Goal: Task Accomplishment & Management: Use online tool/utility

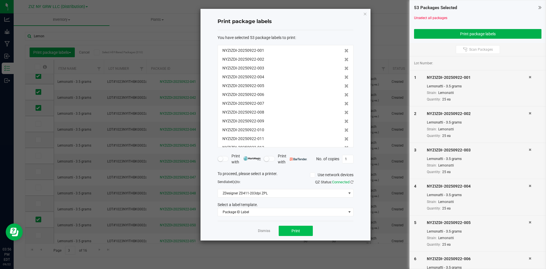
scroll to position [153, 0]
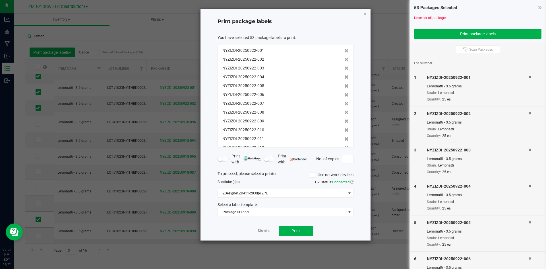
click at [266, 233] on link "Dismiss" at bounding box center [264, 230] width 12 height 5
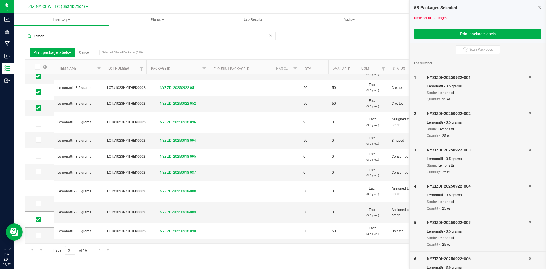
click at [39, 67] on icon at bounding box center [37, 67] width 4 height 0
click at [0, 0] on input "checkbox" at bounding box center [0, 0] width 0 height 0
click at [38, 67] on icon at bounding box center [37, 67] width 4 height 0
click at [0, 0] on input "checkbox" at bounding box center [0, 0] width 0 height 0
click at [86, 52] on link "Cancel" at bounding box center [84, 52] width 11 height 4
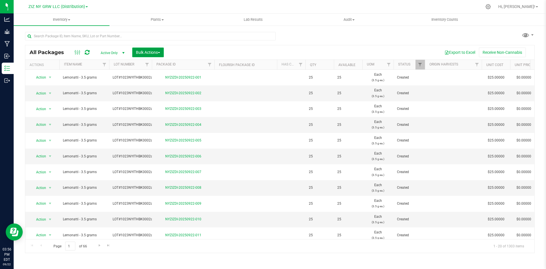
click at [158, 55] on button "Bulk Actions" at bounding box center [148, 53] width 32 height 10
click at [155, 88] on span "Combine packages" at bounding box center [152, 86] width 33 height 5
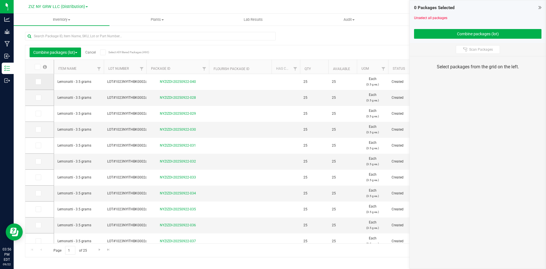
click at [38, 82] on icon at bounding box center [38, 82] width 4 height 0
click at [0, 0] on input "checkbox" at bounding box center [0, 0] width 0 height 0
click at [38, 82] on icon at bounding box center [38, 82] width 4 height 0
click at [0, 0] on input "checkbox" at bounding box center [0, 0] width 0 height 0
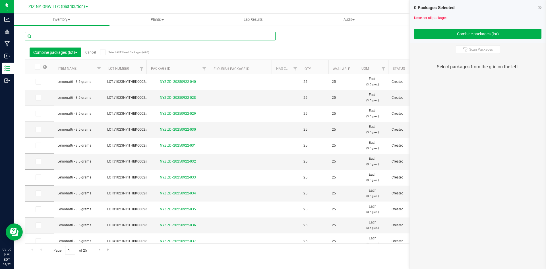
click at [107, 35] on input "text" at bounding box center [150, 36] width 251 height 9
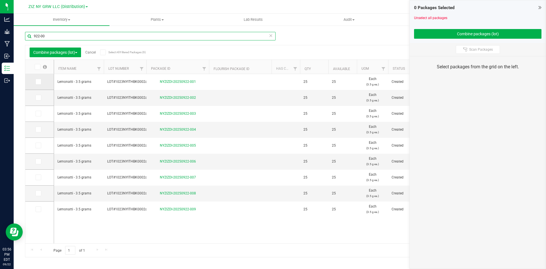
type input "922-00"
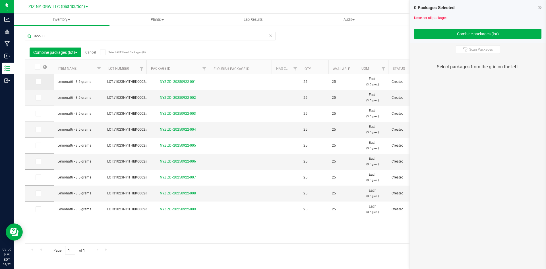
click at [38, 82] on icon at bounding box center [38, 82] width 4 height 0
click at [0, 0] on input "checkbox" at bounding box center [0, 0] width 0 height 0
click at [38, 98] on icon at bounding box center [38, 98] width 4 height 0
click at [0, 0] on input "checkbox" at bounding box center [0, 0] width 0 height 0
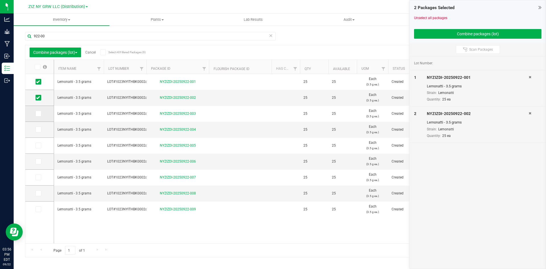
click at [37, 114] on icon at bounding box center [38, 114] width 4 height 0
click at [0, 0] on input "checkbox" at bounding box center [0, 0] width 0 height 0
click at [41, 131] on label at bounding box center [40, 130] width 8 height 6
click at [0, 0] on input "checkbox" at bounding box center [0, 0] width 0 height 0
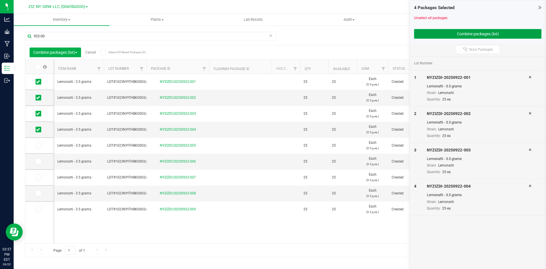
click at [473, 34] on button "Combine packages (lot)" at bounding box center [477, 34] width 127 height 10
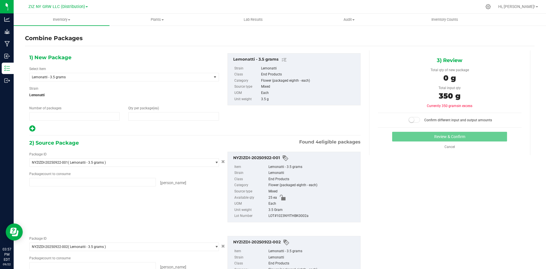
type input "1"
type input "0"
type input "25 ea"
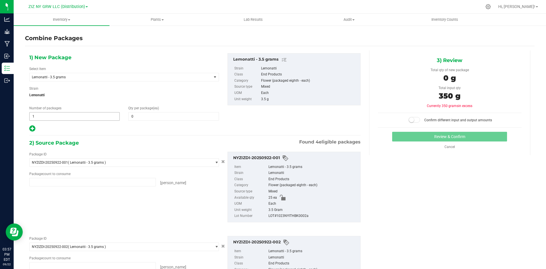
type input "25 ea"
click at [93, 118] on input "1" at bounding box center [75, 116] width 90 height 8
type input "2"
click at [145, 114] on input "0" at bounding box center [174, 116] width 90 height 8
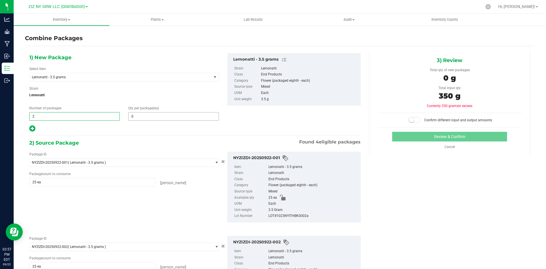
type input "2"
type input "50"
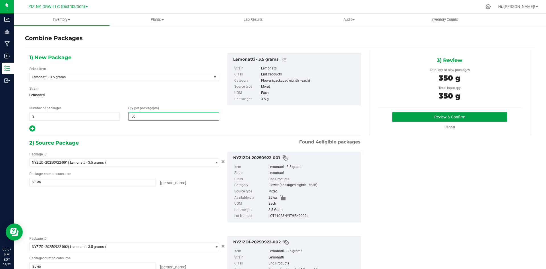
click at [478, 120] on button "Review & Confirm" at bounding box center [449, 117] width 115 height 10
type input "50"
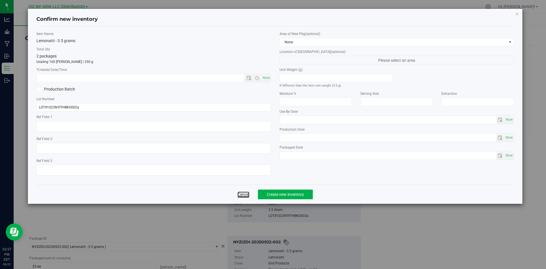
click at [248, 193] on link "Cancel" at bounding box center [244, 194] width 12 height 6
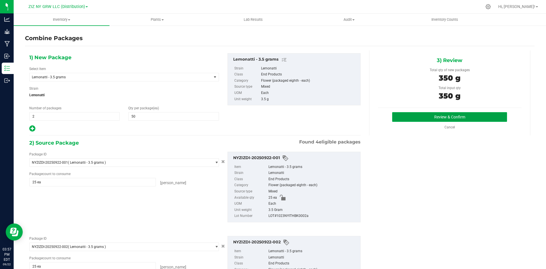
click at [476, 116] on button "Review & Confirm" at bounding box center [449, 117] width 115 height 10
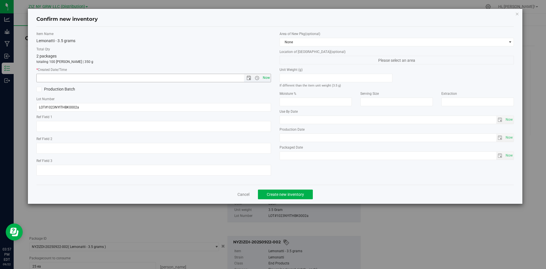
click at [269, 79] on span "Now" at bounding box center [266, 78] width 10 height 8
type input "[DATE] 3:57 PM"
click at [287, 197] on button "Create new inventory" at bounding box center [285, 194] width 55 height 10
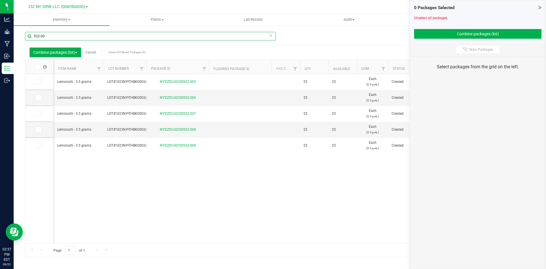
drag, startPoint x: 82, startPoint y: 36, endPoint x: 16, endPoint y: 27, distance: 66.0
click at [20, 29] on div "922-00 Combine packages (lot) Cancel Select All Filtered Packages (5) Add to ma…" at bounding box center [280, 112] width 533 height 174
click at [96, 52] on link "Cancel" at bounding box center [90, 52] width 11 height 4
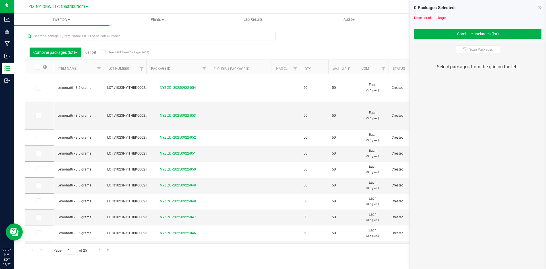
click at [96, 50] on link "Cancel" at bounding box center [90, 52] width 11 height 4
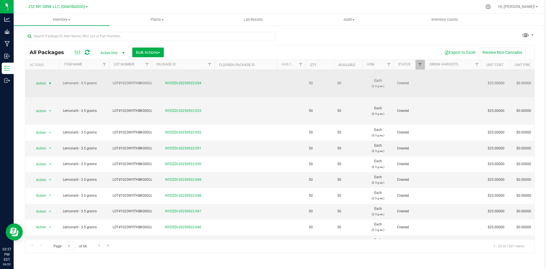
click at [43, 85] on span "Action" at bounding box center [38, 83] width 15 height 8
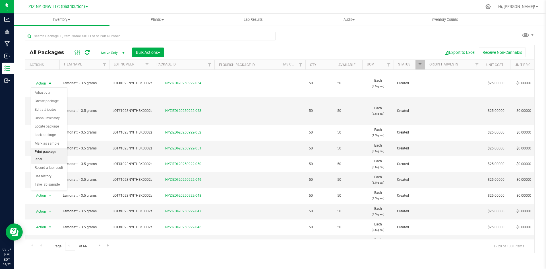
click at [54, 153] on li "Print package label" at bounding box center [49, 156] width 36 height 16
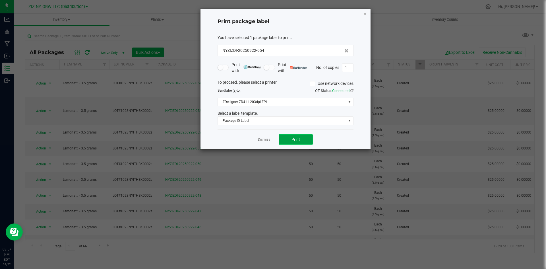
click at [283, 138] on button "Print" at bounding box center [296, 139] width 34 height 10
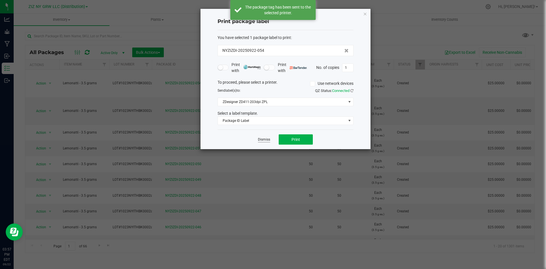
click at [267, 139] on link "Dismiss" at bounding box center [264, 139] width 12 height 5
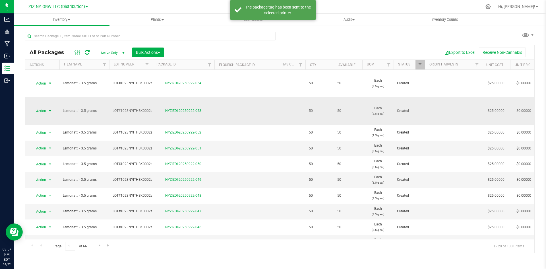
click at [45, 111] on span "Action" at bounding box center [38, 111] width 15 height 8
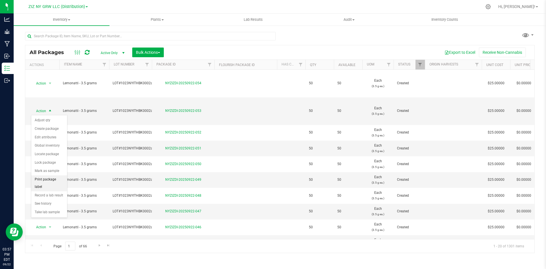
click at [51, 179] on li "Print package label" at bounding box center [49, 183] width 36 height 16
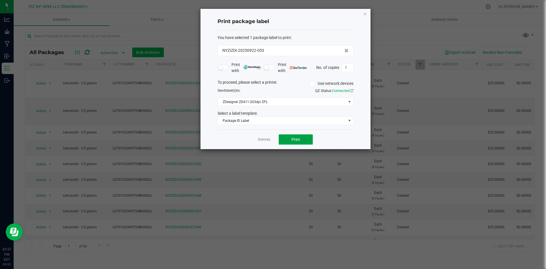
click at [296, 137] on button "Print" at bounding box center [296, 139] width 34 height 10
